Goal: Use online tool/utility: Use online tool/utility

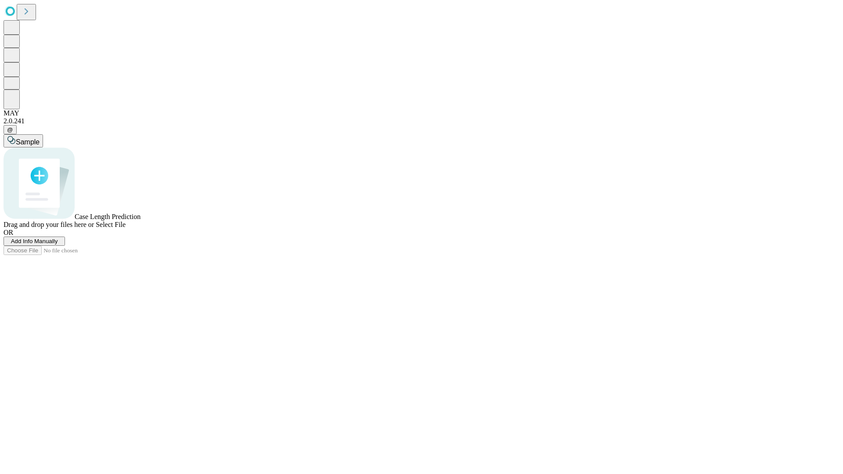
click at [126, 228] on span "Select File" at bounding box center [111, 224] width 30 height 7
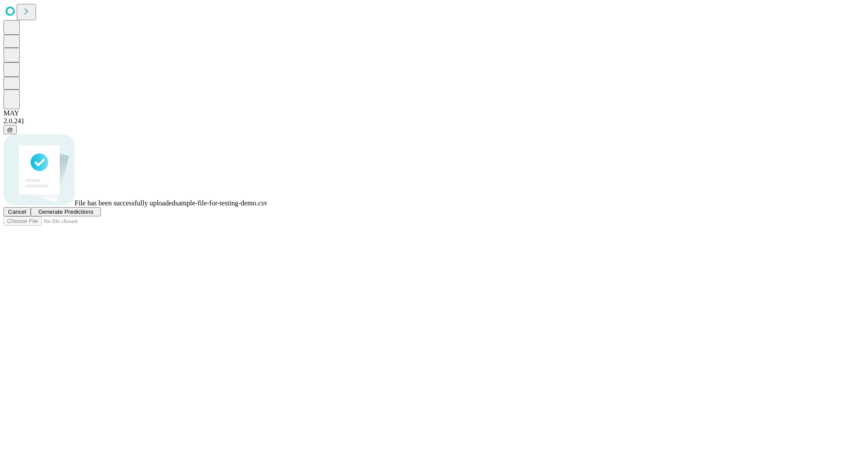
click at [93, 215] on span "Generate Predictions" at bounding box center [65, 212] width 55 height 7
